Goal: Find specific page/section: Find specific page/section

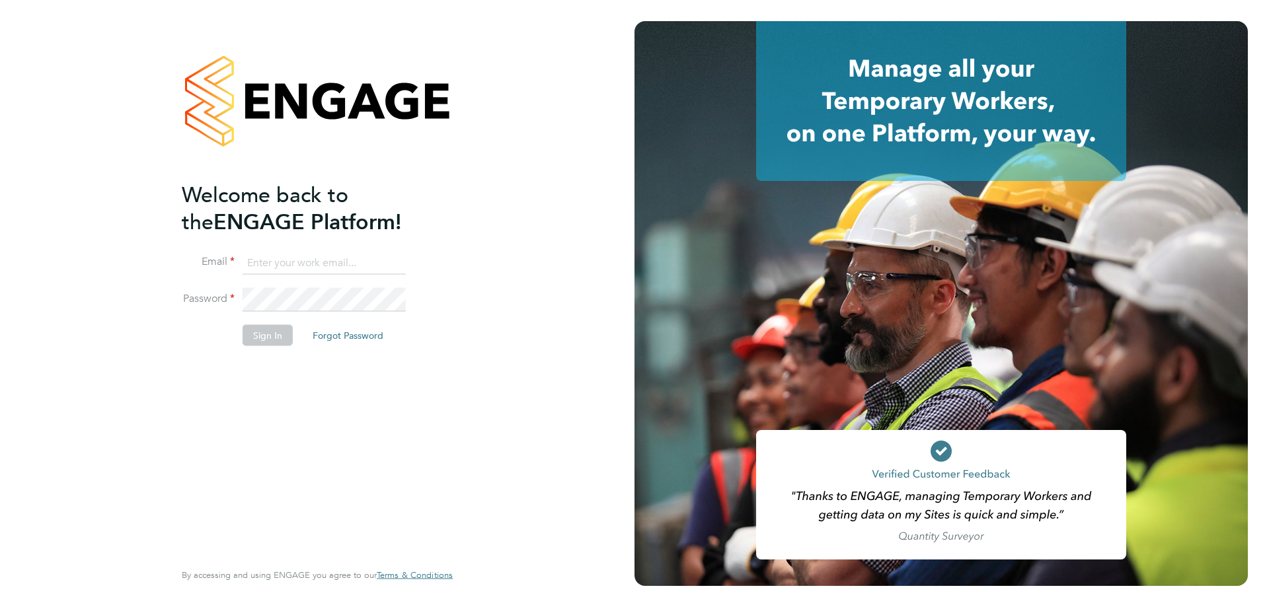
type input "[EMAIL_ADDRESS][DOMAIN_NAME]"
click at [279, 341] on button "Sign In" at bounding box center [268, 334] width 50 height 21
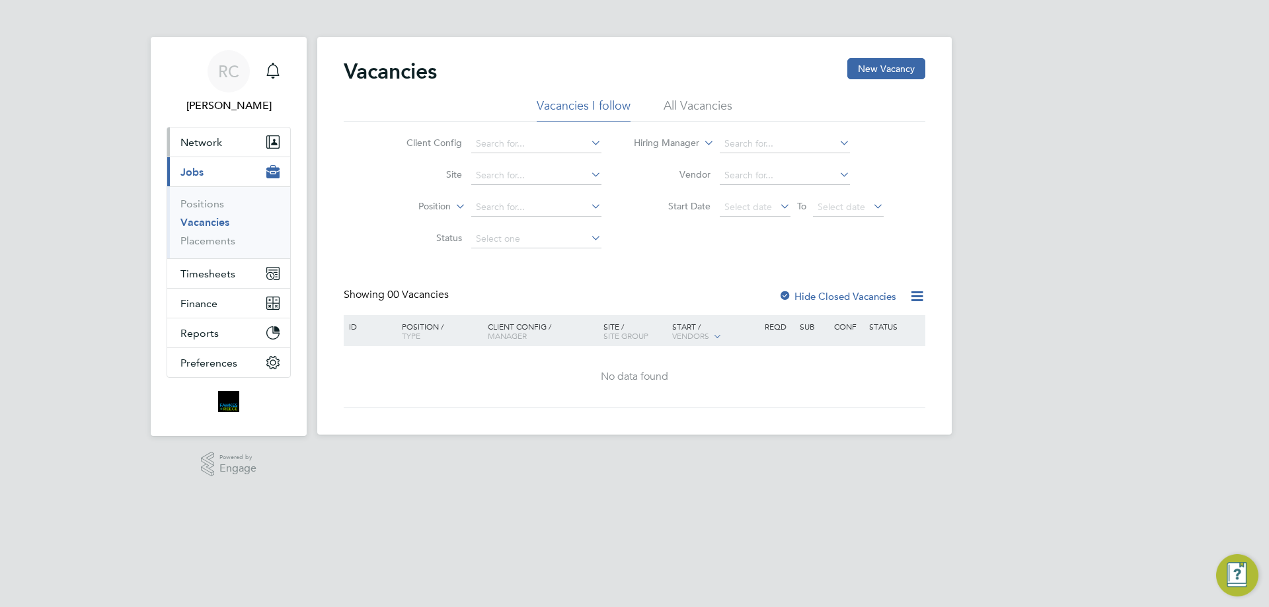
click at [244, 141] on button "Network" at bounding box center [228, 142] width 123 height 29
click at [208, 153] on button "Network" at bounding box center [228, 142] width 123 height 29
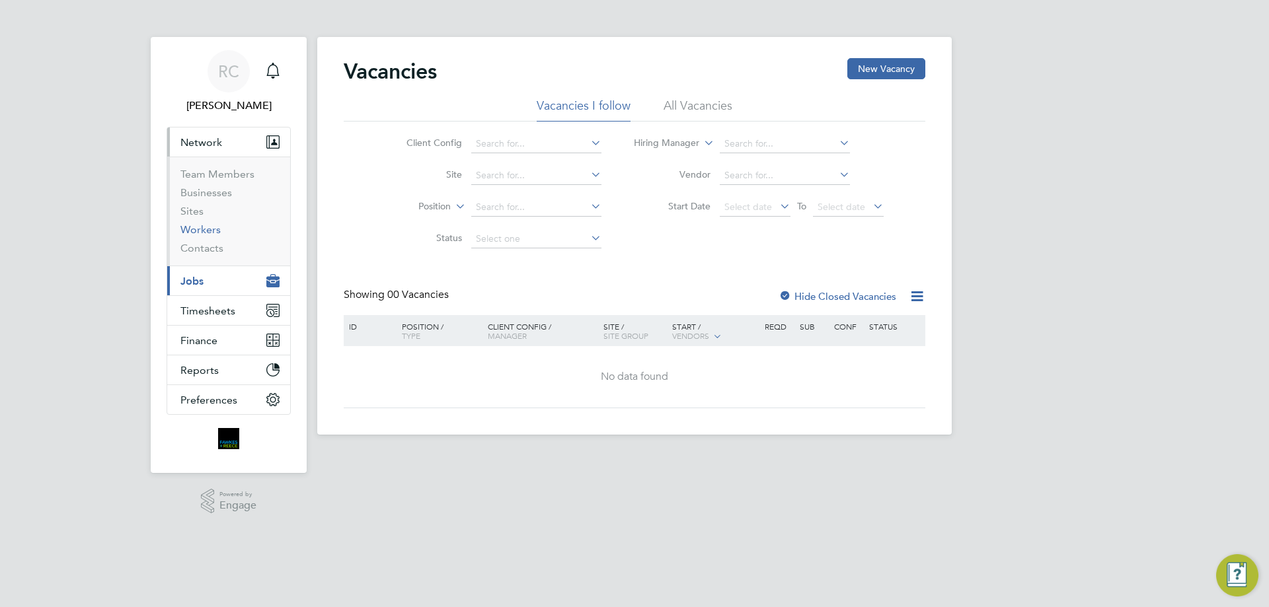
click at [194, 235] on link "Workers" at bounding box center [200, 229] width 40 height 13
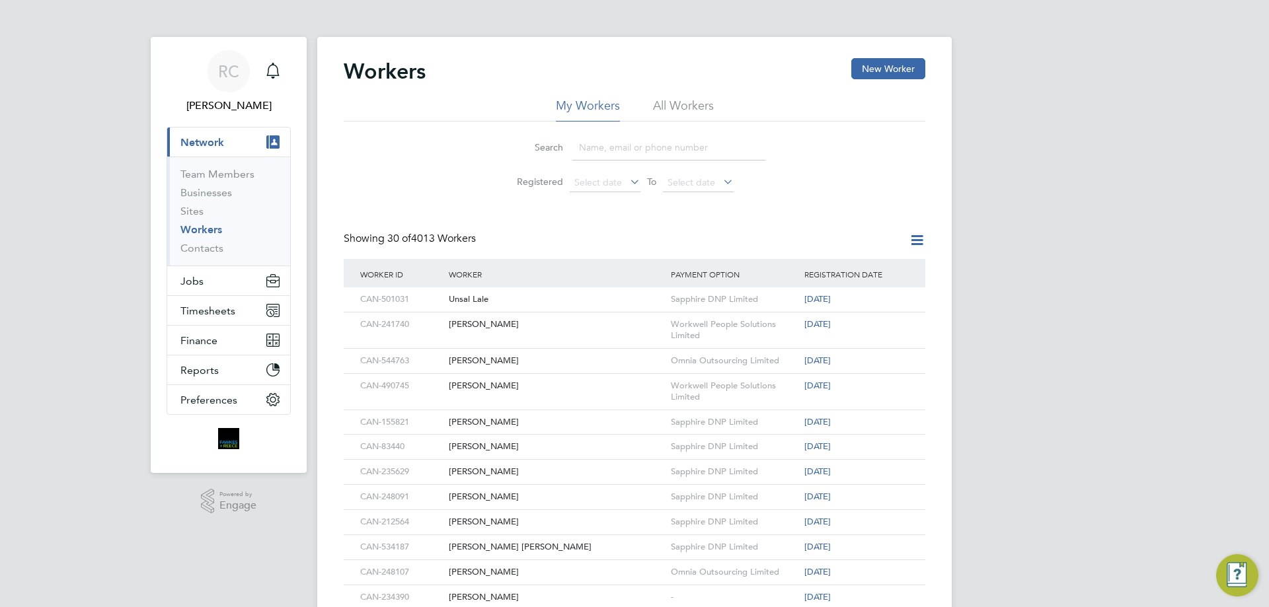
click at [600, 156] on input at bounding box center [668, 148] width 193 height 26
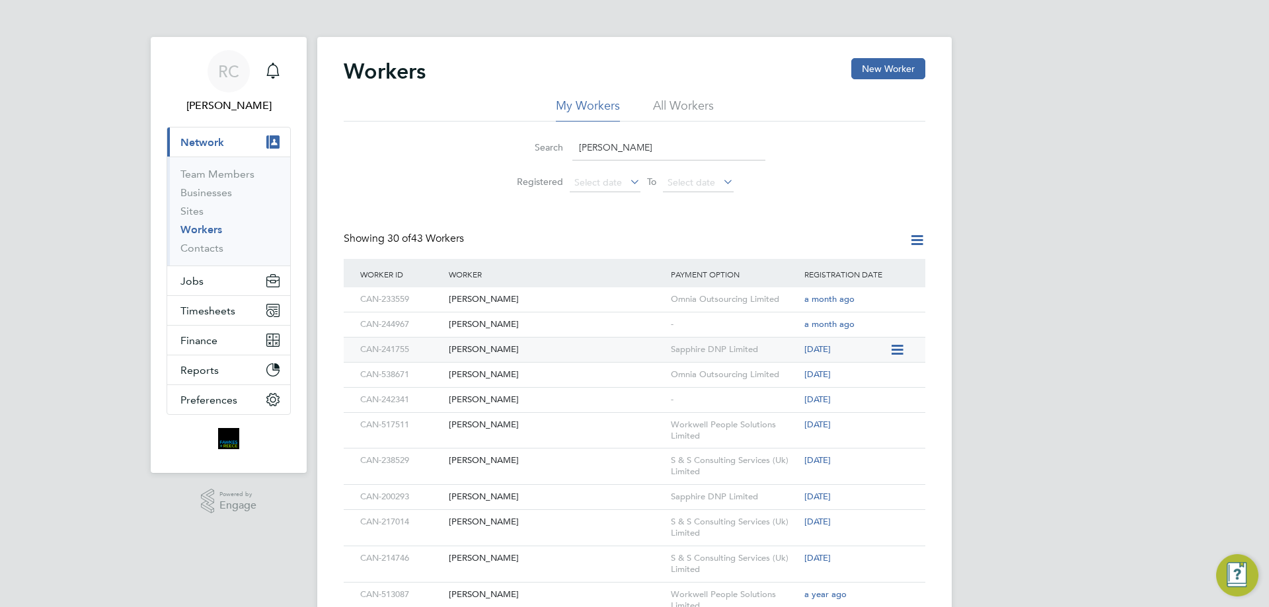
click at [582, 340] on div "Sam Baulcombe" at bounding box center [556, 350] width 222 height 24
drag, startPoint x: 529, startPoint y: 138, endPoint x: 476, endPoint y: 131, distance: 52.7
click at [478, 135] on div "Search sam Registered Select date To Select date" at bounding box center [635, 160] width 582 height 77
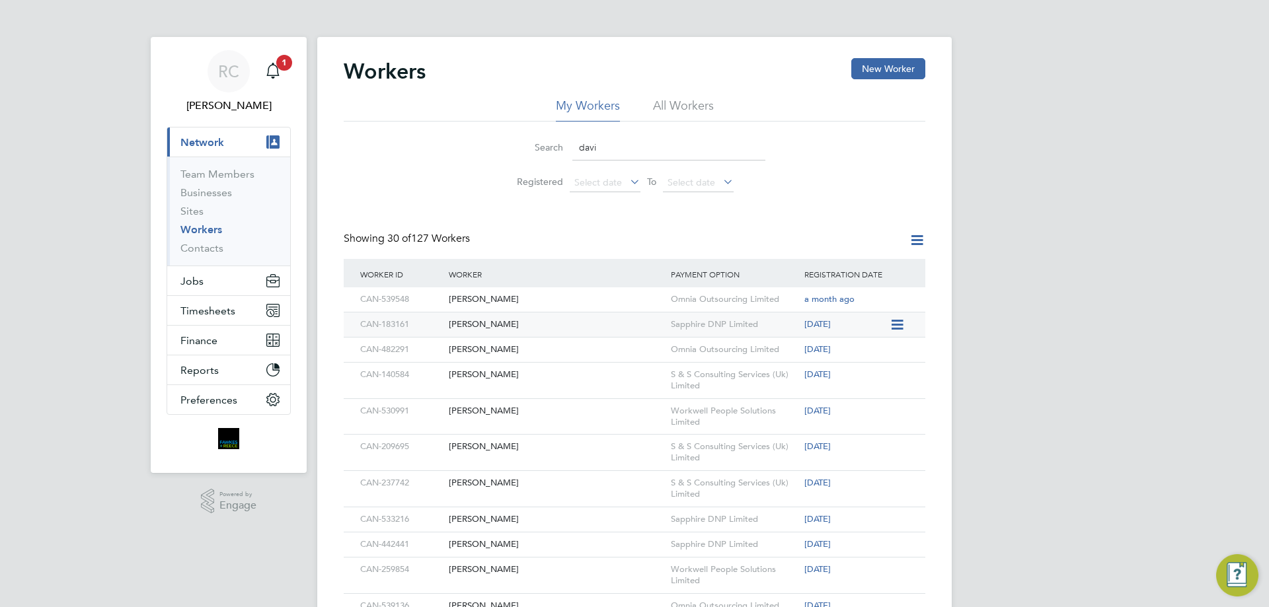
click at [551, 327] on div "David Morris" at bounding box center [556, 325] width 222 height 24
drag, startPoint x: 606, startPoint y: 157, endPoint x: 502, endPoint y: 148, distance: 104.1
click at [502, 148] on li "Search davi" at bounding box center [634, 147] width 295 height 39
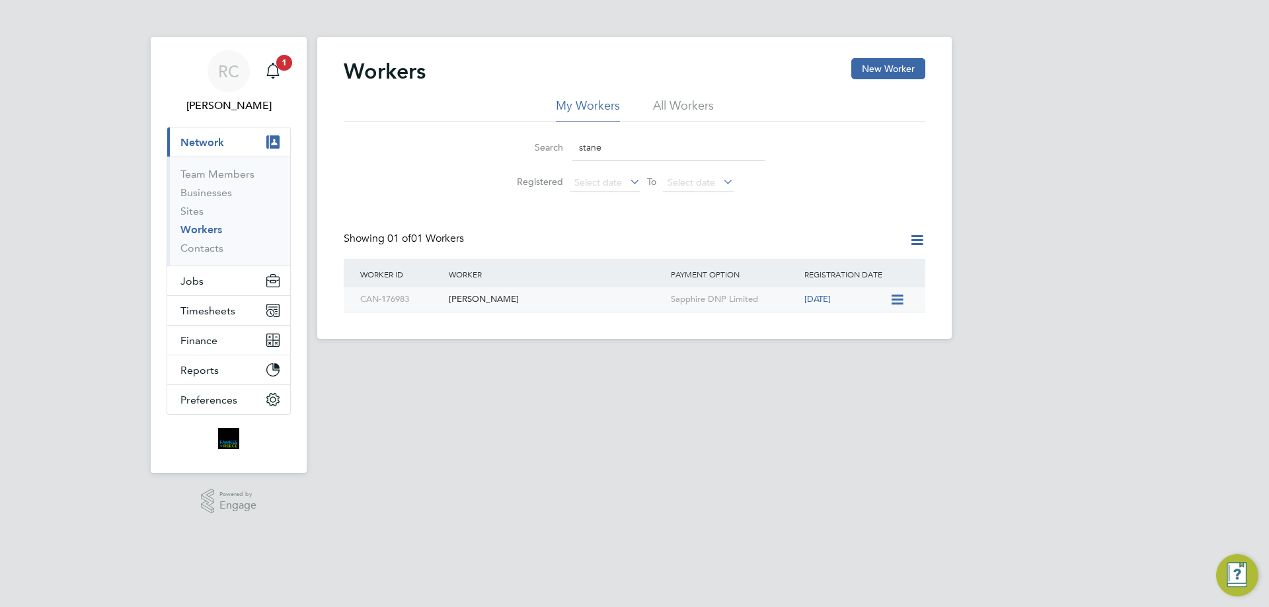
type input "stane"
click at [831, 300] on span "[DATE]" at bounding box center [817, 298] width 26 height 11
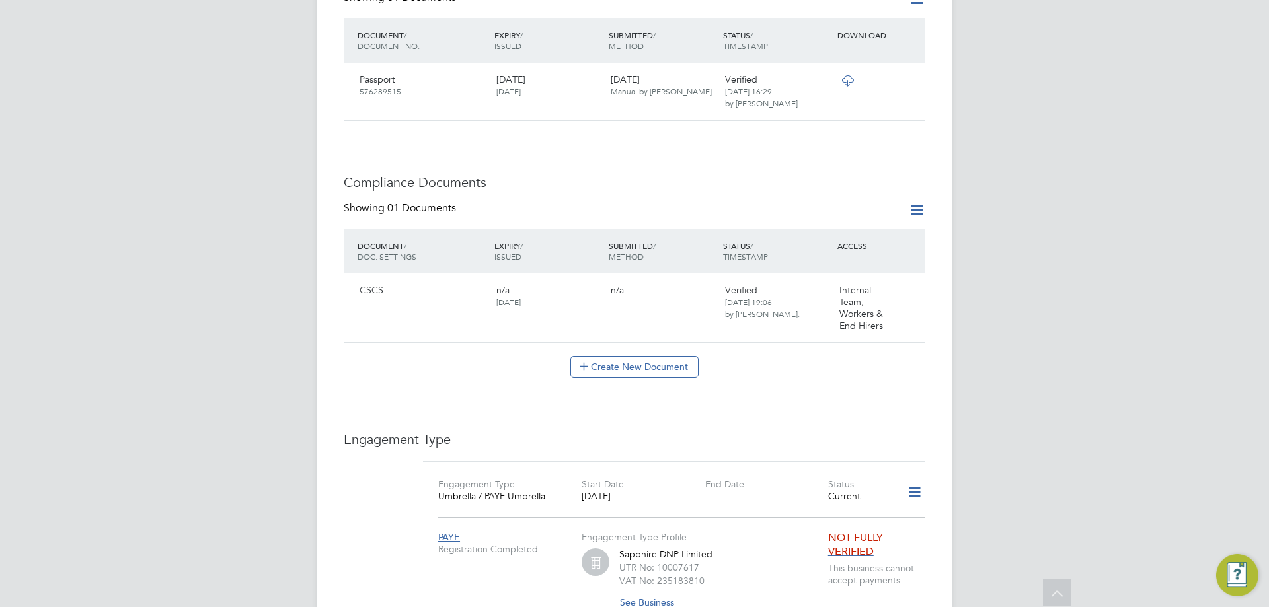
scroll to position [793, 0]
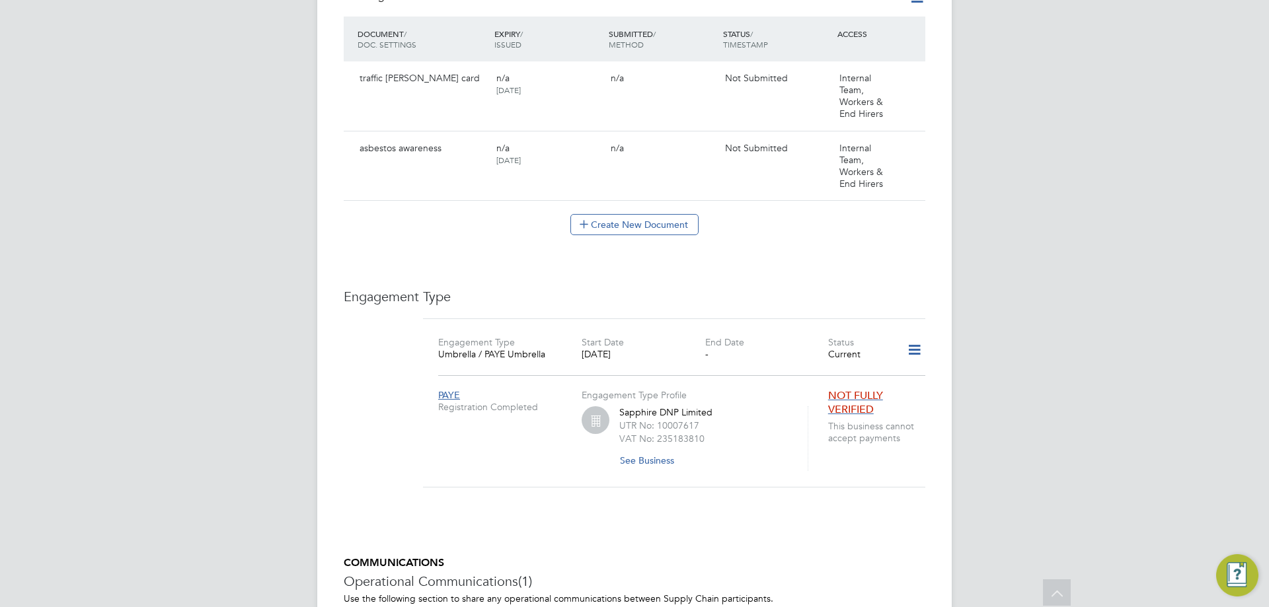
scroll to position [993, 0]
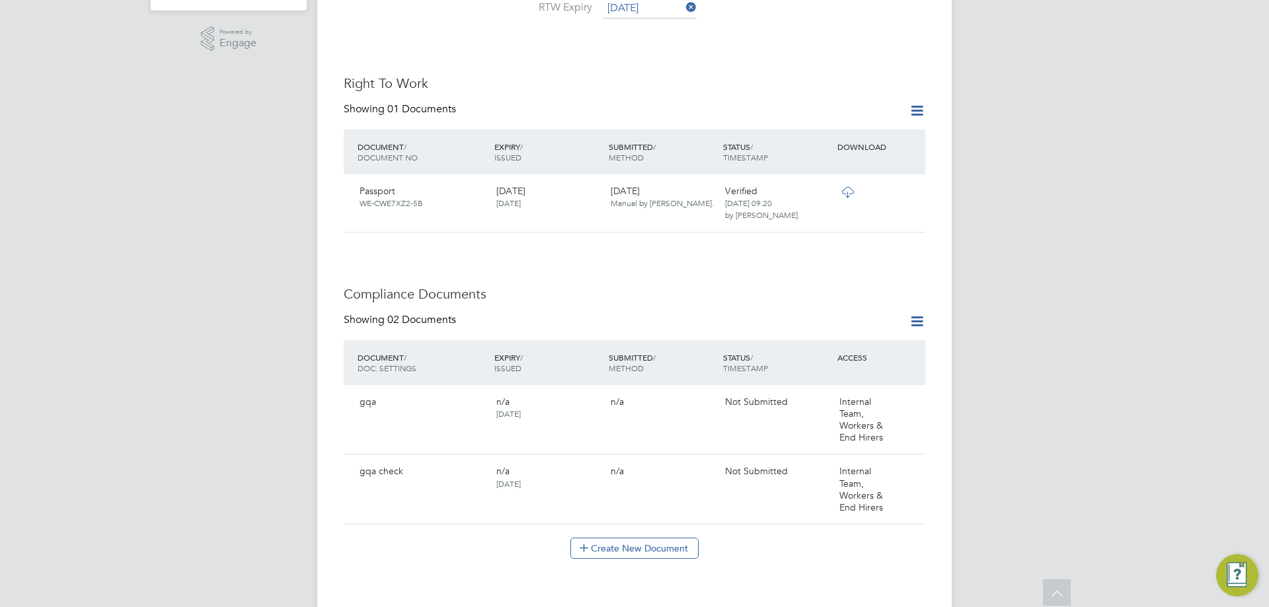
scroll to position [66, 0]
